Goal: Ask a question

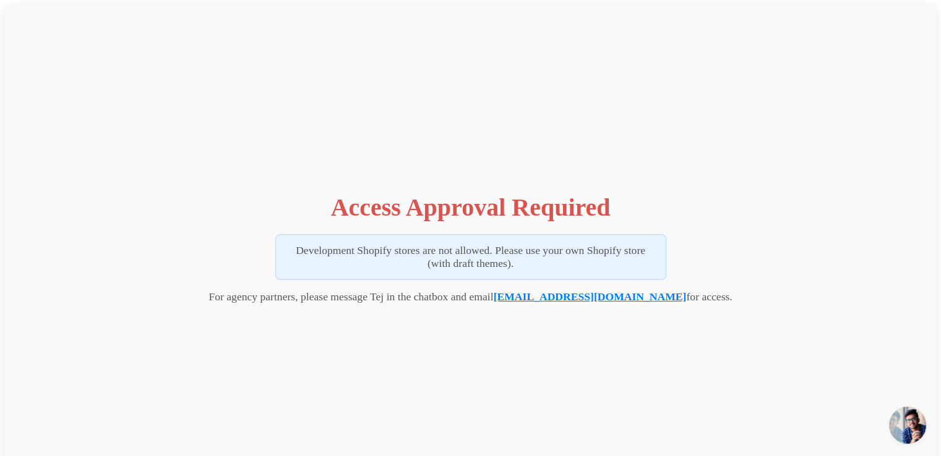
click at [581, 295] on link "[EMAIL_ADDRESS][DOMAIN_NAME]" at bounding box center [589, 297] width 193 height 12
click at [564, 294] on link "[EMAIL_ADDRESS][DOMAIN_NAME]" at bounding box center [589, 297] width 193 height 12
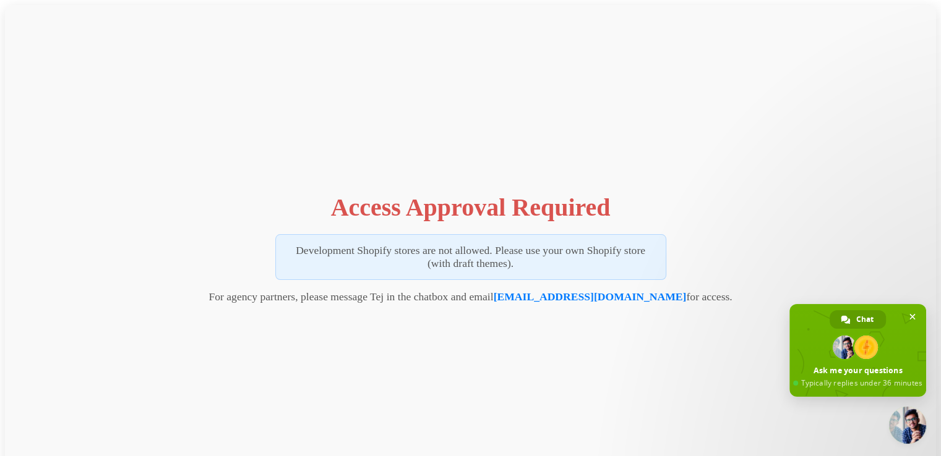
scroll to position [24, 0]
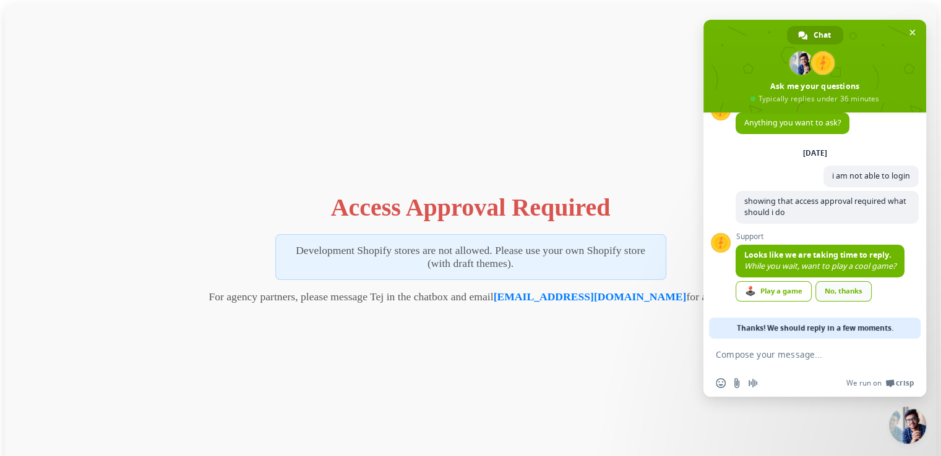
click at [841, 284] on link "No, thanks" at bounding box center [843, 291] width 56 height 20
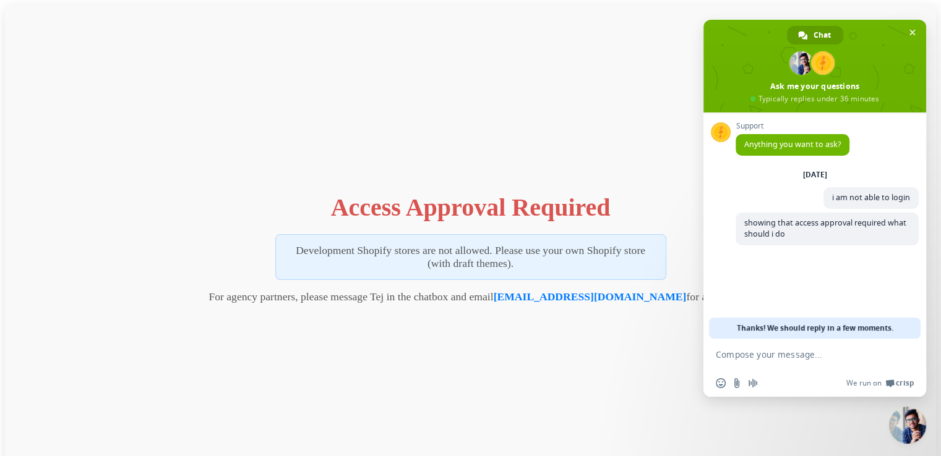
scroll to position [0, 0]
click at [787, 359] on textarea "Compose your message..." at bounding box center [801, 354] width 173 height 31
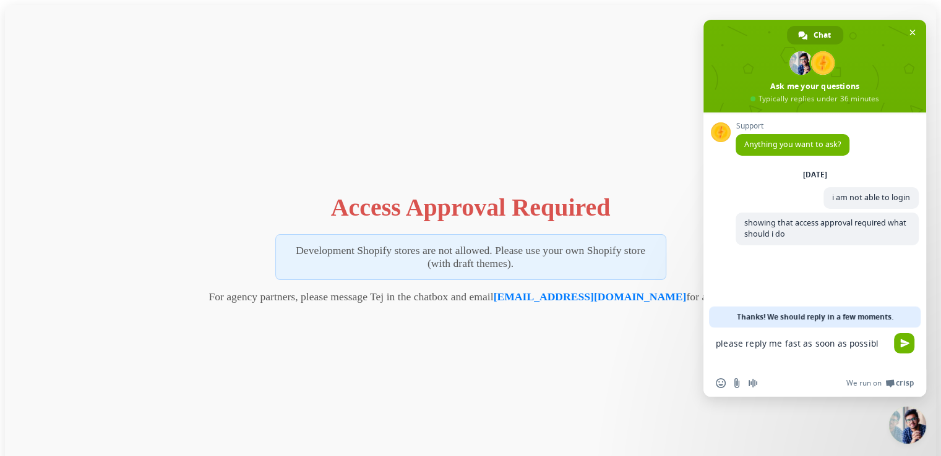
type textarea "please reply me fast as soon as possible"
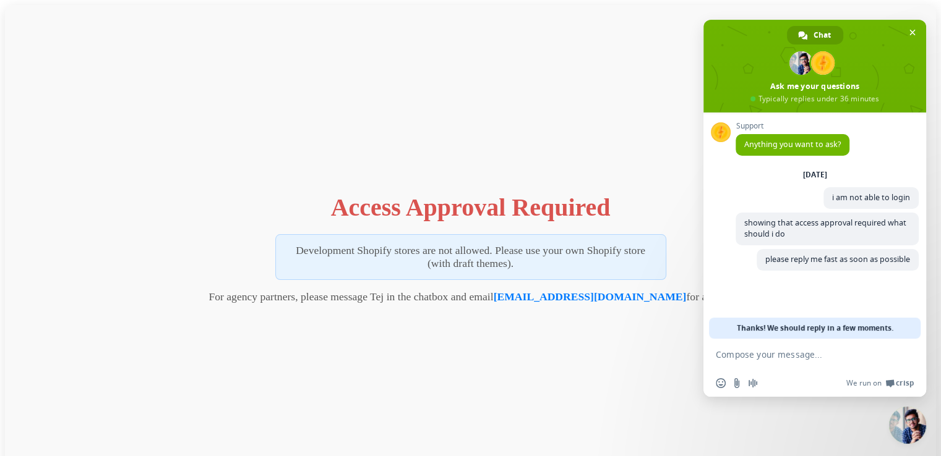
click at [786, 359] on textarea "Compose your message..." at bounding box center [801, 354] width 173 height 31
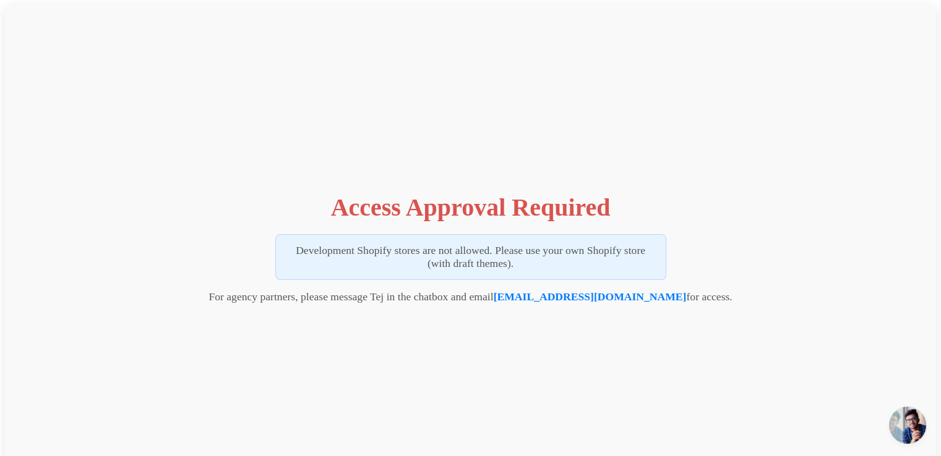
click at [467, 258] on p "Development Shopify stores are not allowed. Please use your own Shopify store (…" at bounding box center [470, 257] width 391 height 46
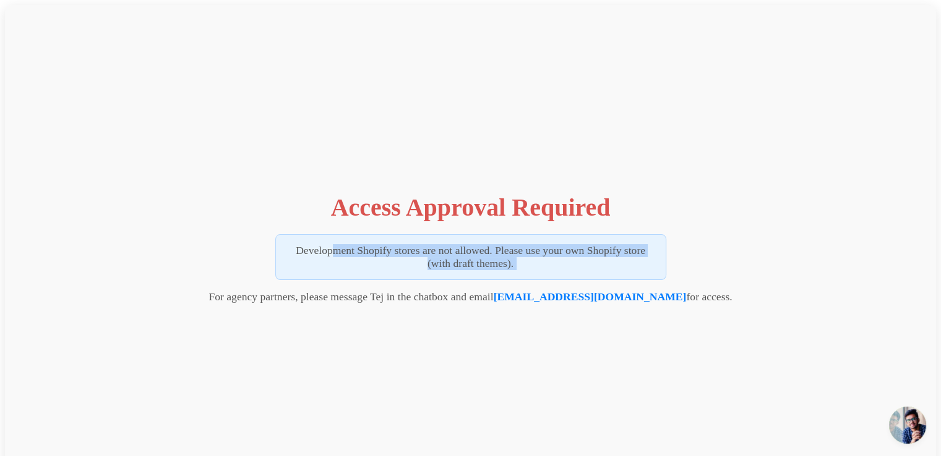
click at [467, 258] on p "Development Shopify stores are not allowed. Please use your own Shopify store (…" at bounding box center [470, 257] width 391 height 46
click at [703, 230] on div "Access Approval Required Development Shopify stores are not allowed. Please use…" at bounding box center [470, 245] width 931 height 481
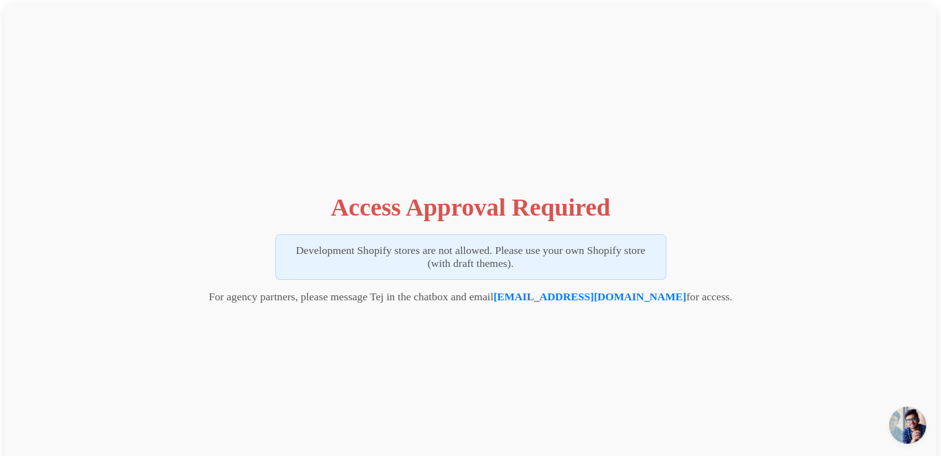
click at [906, 427] on span "Open chat" at bounding box center [907, 425] width 37 height 37
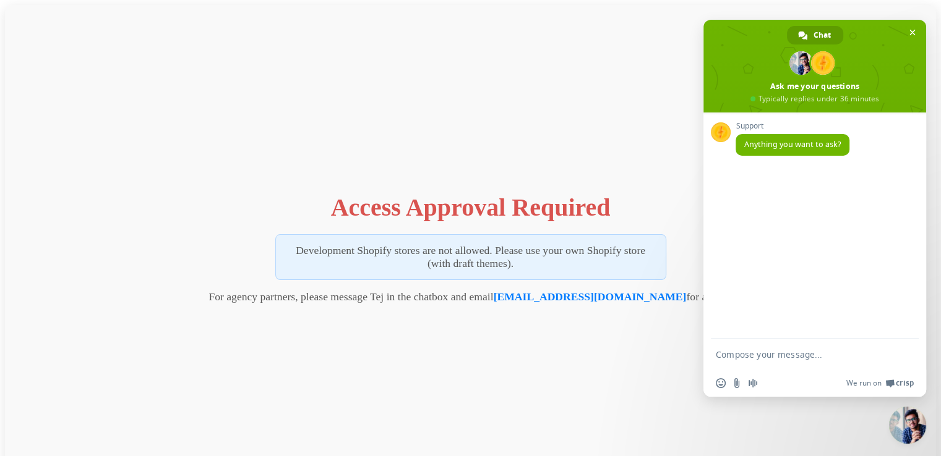
click at [798, 357] on textarea "Compose your message..." at bounding box center [801, 354] width 173 height 31
type textarea "i am not able to login"
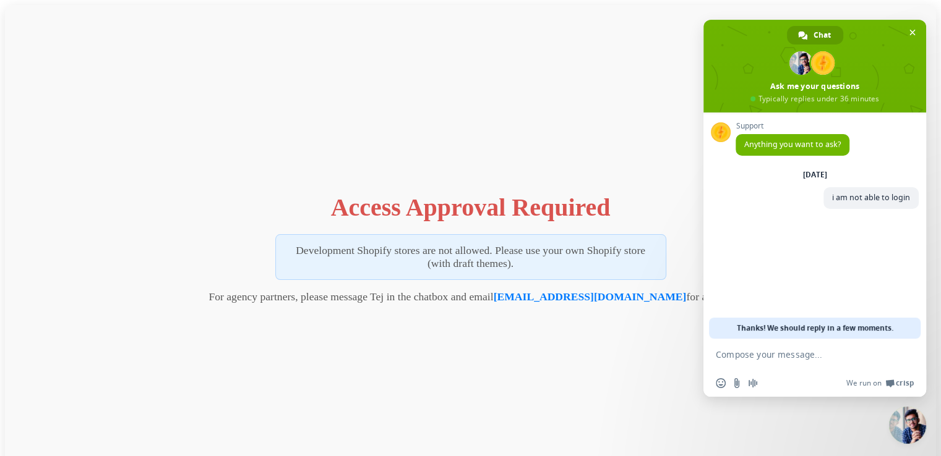
click at [780, 349] on textarea "Compose your message..." at bounding box center [801, 354] width 173 height 31
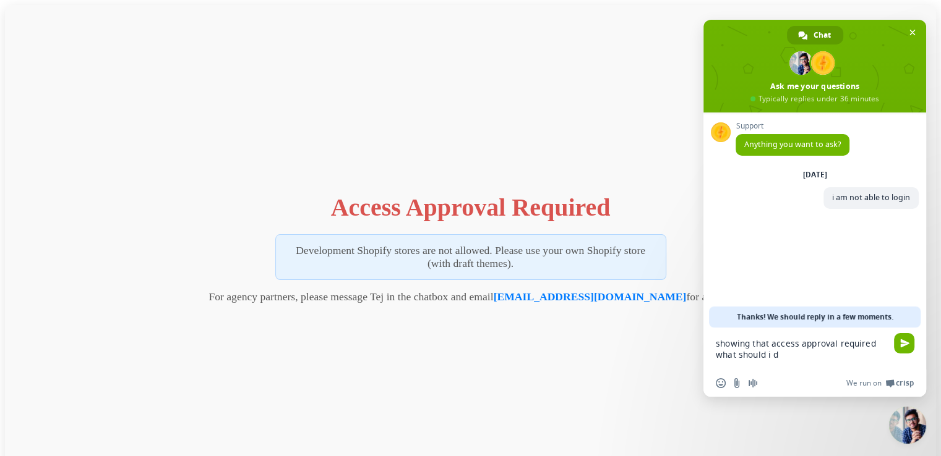
type textarea "showing that access approval required what should i do"
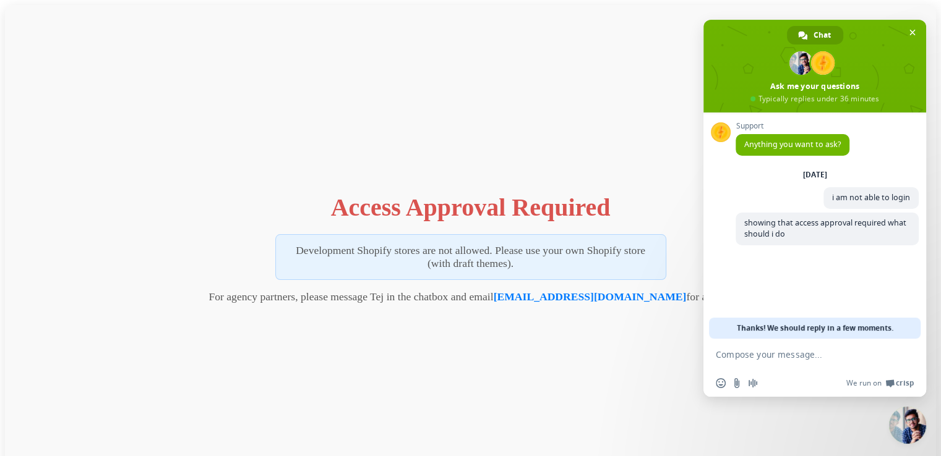
click at [806, 327] on span "Thanks! We should reply in a few moments." at bounding box center [815, 328] width 156 height 21
click at [737, 322] on span "Thanks! We should reply in a few moments." at bounding box center [815, 328] width 156 height 21
